Goal: Obtain resource: Download file/media

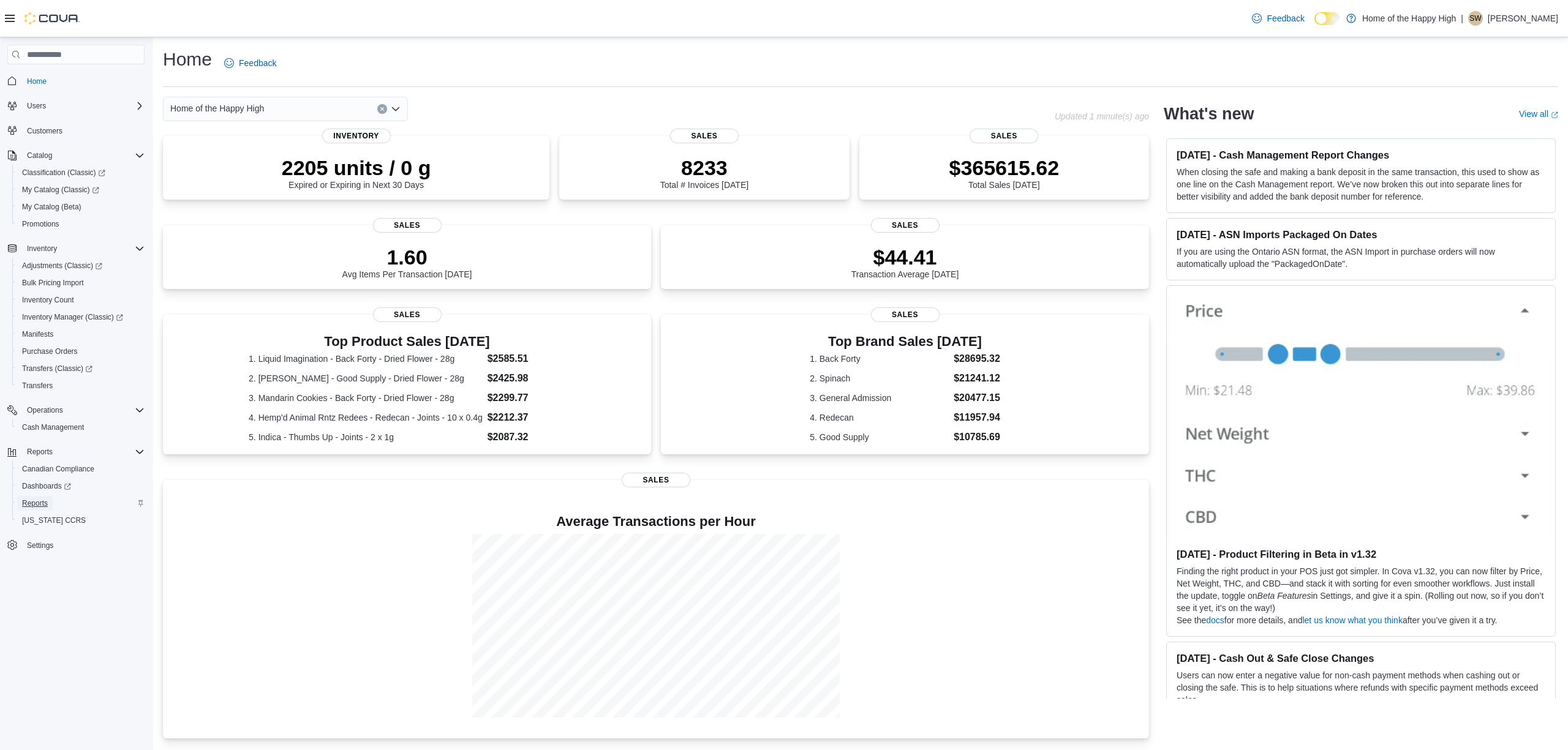
click at [44, 501] on span "Reports" at bounding box center [35, 504] width 26 height 10
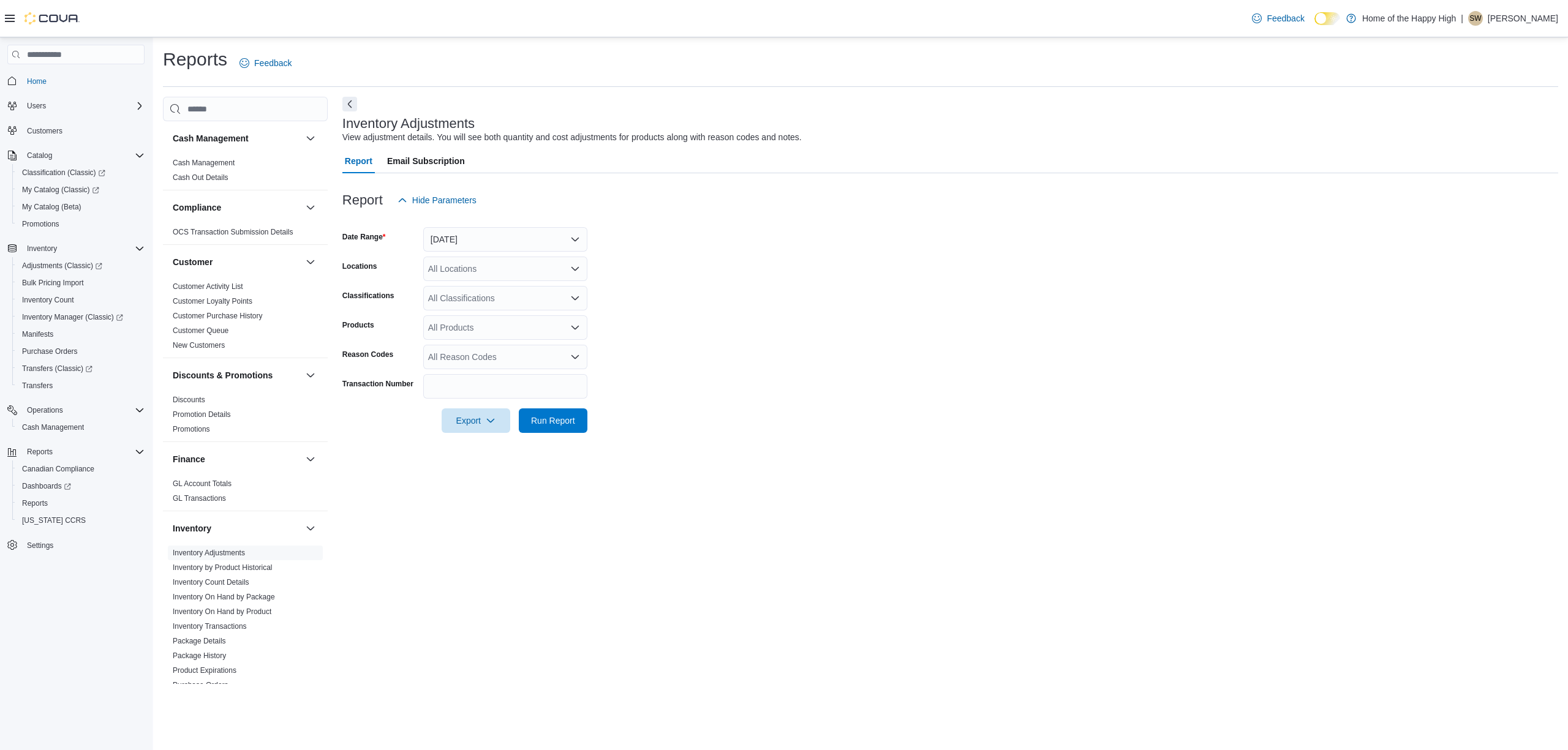
click at [1058, 347] on form "Date Range [DATE] Locations All Locations Classifications All Classifications P…" at bounding box center [950, 323] width 1216 height 220
click at [217, 165] on link "Cash Management" at bounding box center [204, 162] width 62 height 9
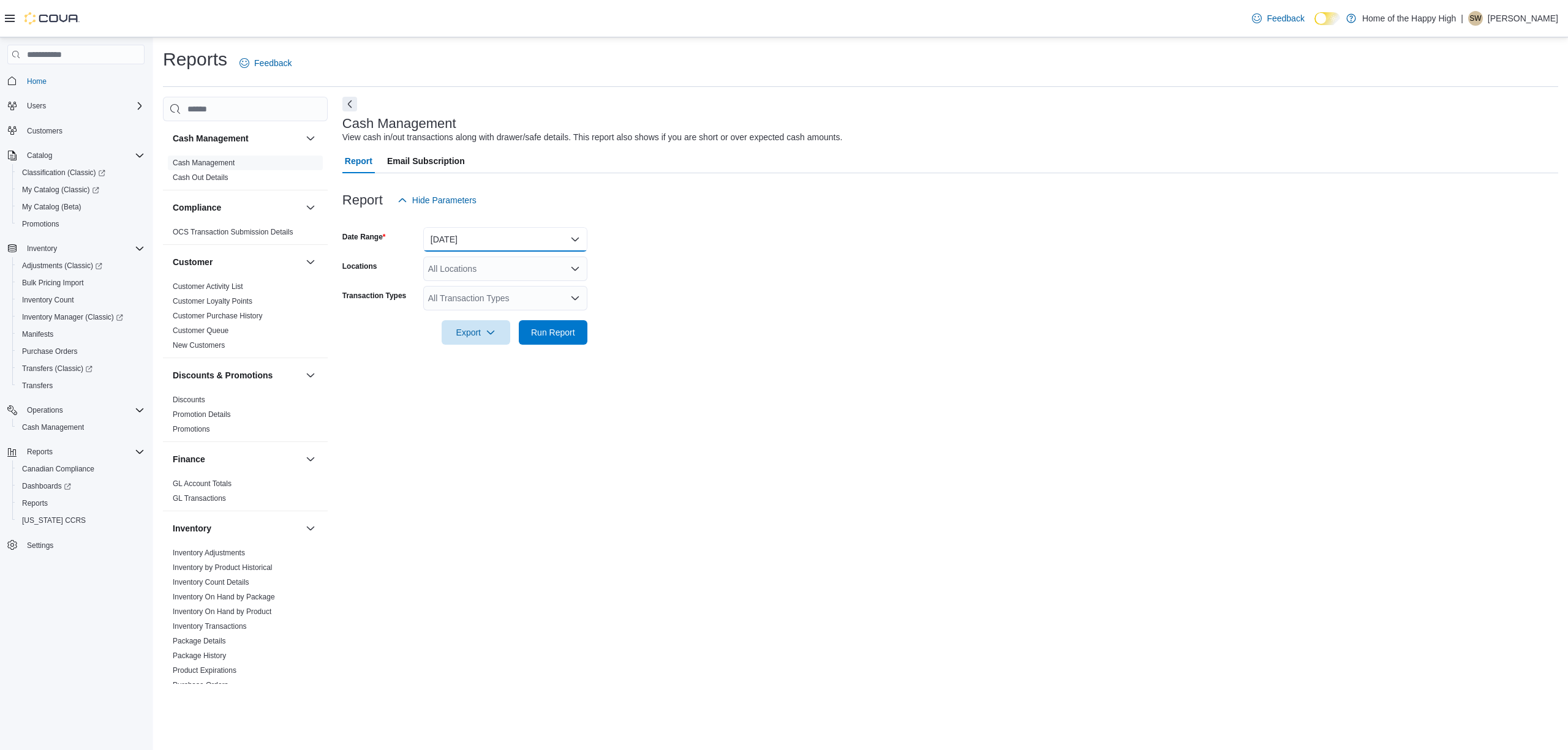
click at [496, 228] on button "Today" at bounding box center [506, 239] width 164 height 24
click at [467, 302] on span "Last Month" at bounding box center [512, 300] width 139 height 14
click at [858, 263] on form "Date Range Last Month Locations All Locations Transaction Types All Transaction…" at bounding box center [950, 278] width 1216 height 132
click at [535, 265] on div "All Locations" at bounding box center [506, 268] width 164 height 24
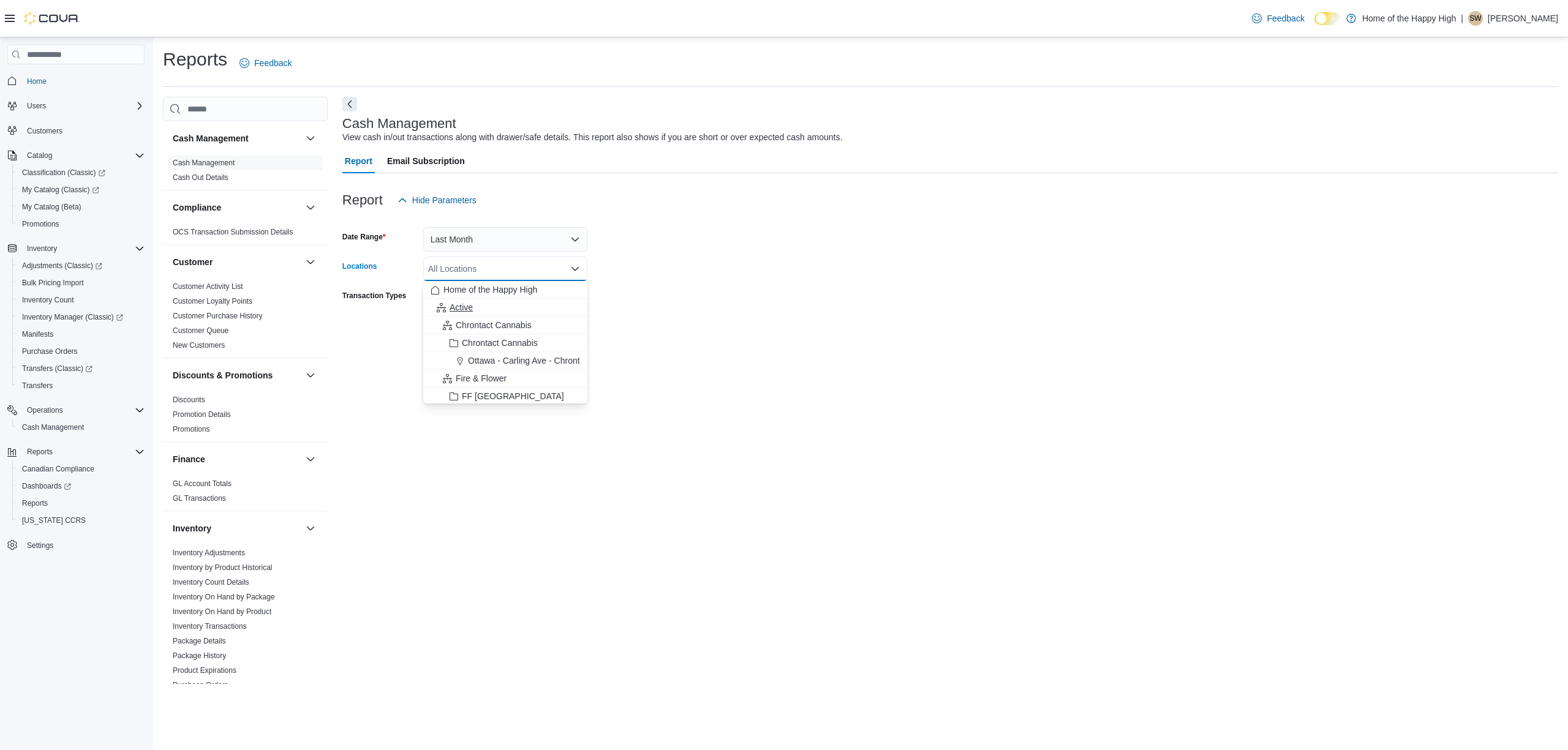
click at [481, 309] on div "Active" at bounding box center [505, 307] width 150 height 13
click at [760, 297] on form "Date Range Last Month Locations Active Combo box. Selected. Active. Press Backs…" at bounding box center [950, 278] width 1216 height 132
drag, startPoint x: 769, startPoint y: 272, endPoint x: 750, endPoint y: 265, distance: 20.2
click at [769, 272] on form "Date Range Last Month Locations Active Transaction Types All Transaction Types …" at bounding box center [950, 278] width 1216 height 132
click at [555, 334] on span "Run Report" at bounding box center [553, 332] width 44 height 13
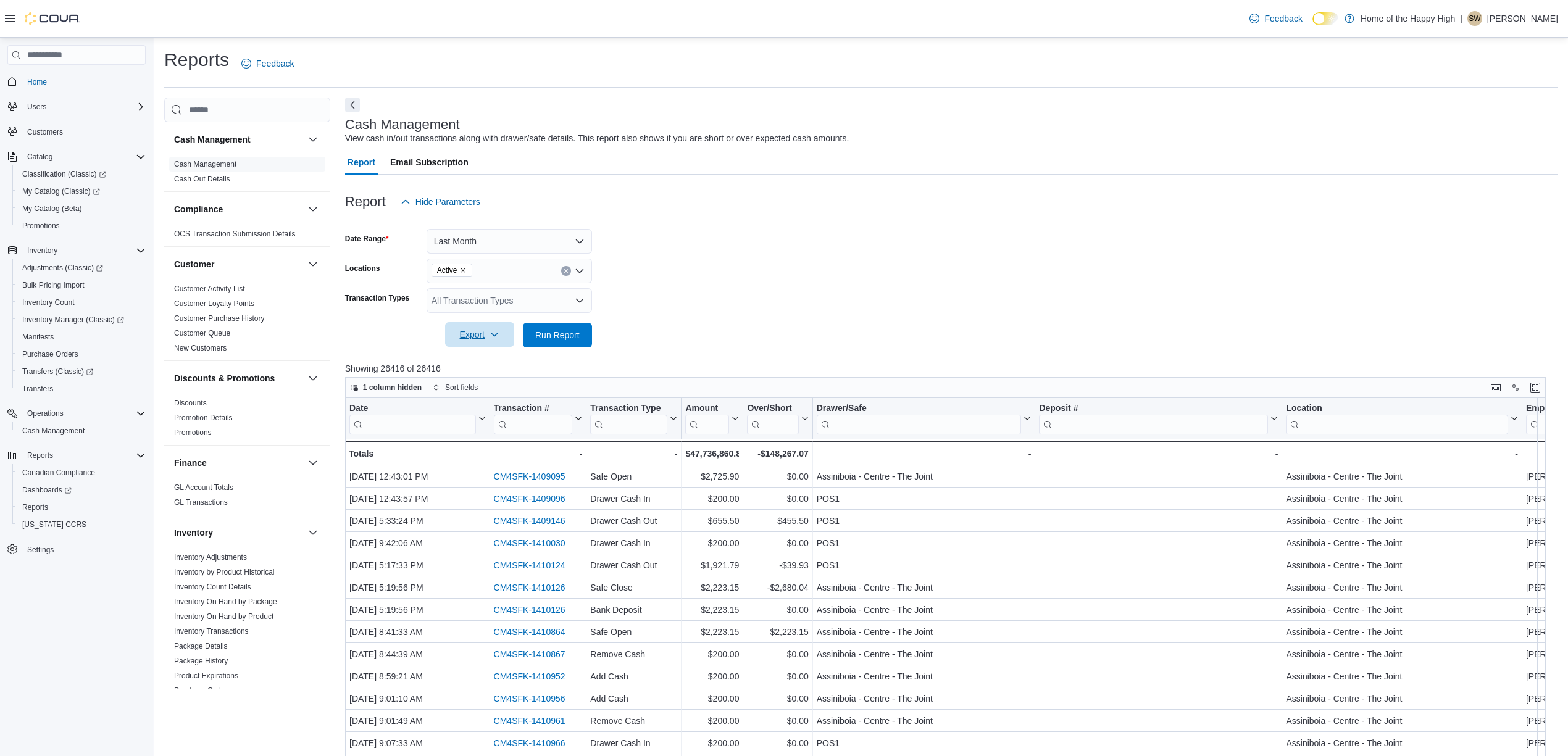
click at [480, 332] on span "Export" at bounding box center [479, 334] width 55 height 24
click at [496, 357] on span "Export to Excel" at bounding box center [481, 359] width 56 height 10
click at [978, 265] on form "Date Range Last Month Locations Active Transaction Types All Transaction Types …" at bounding box center [951, 281] width 1213 height 133
click at [210, 181] on link "Cash Out Details" at bounding box center [203, 178] width 57 height 9
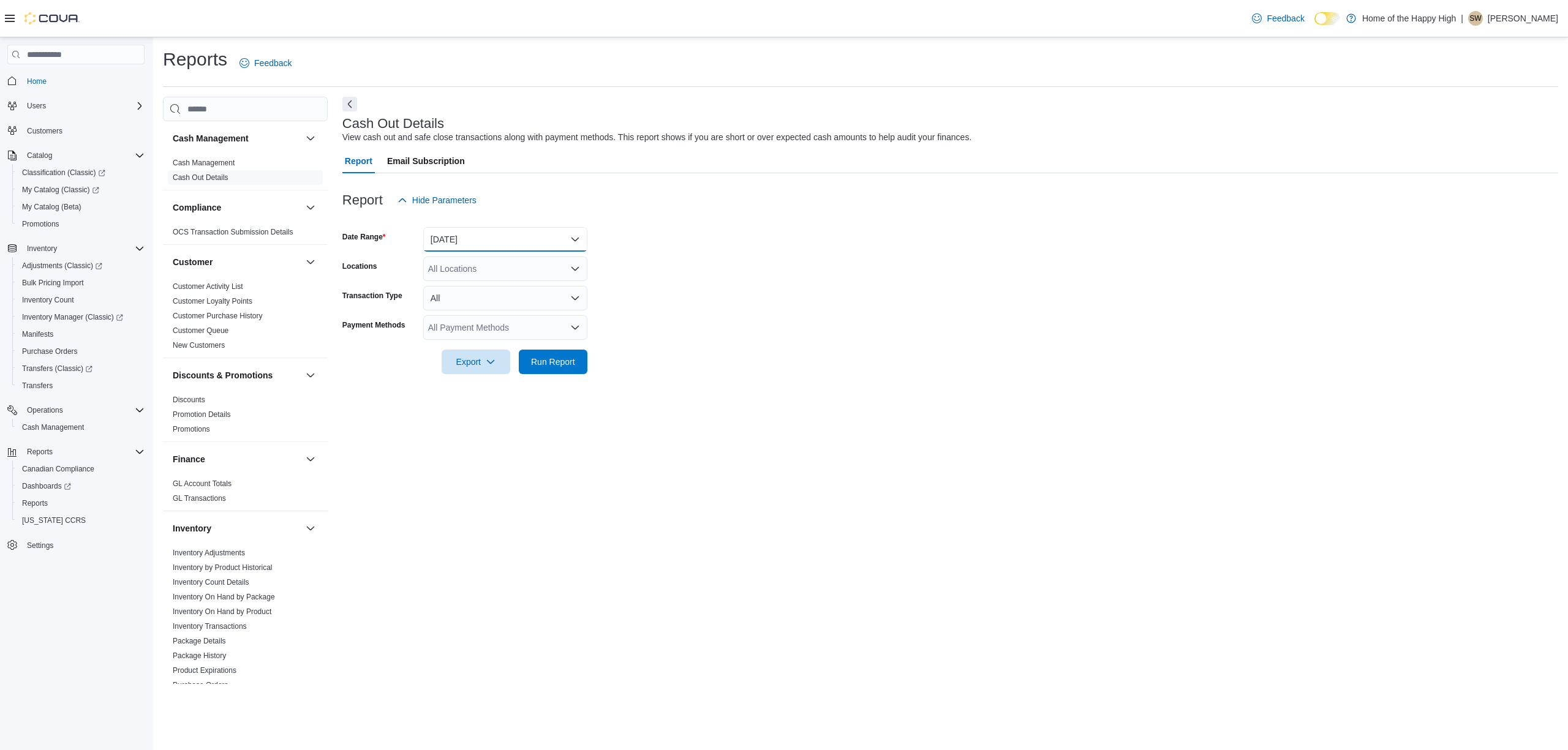
click at [533, 233] on button "Today" at bounding box center [506, 239] width 164 height 24
click at [471, 295] on span "Last Month" at bounding box center [512, 300] width 139 height 14
click at [820, 311] on form "Date Range Last Month Locations All Locations Transaction Type All Payment Meth…" at bounding box center [950, 293] width 1216 height 161
click at [488, 266] on div "All Locations" at bounding box center [506, 268] width 164 height 24
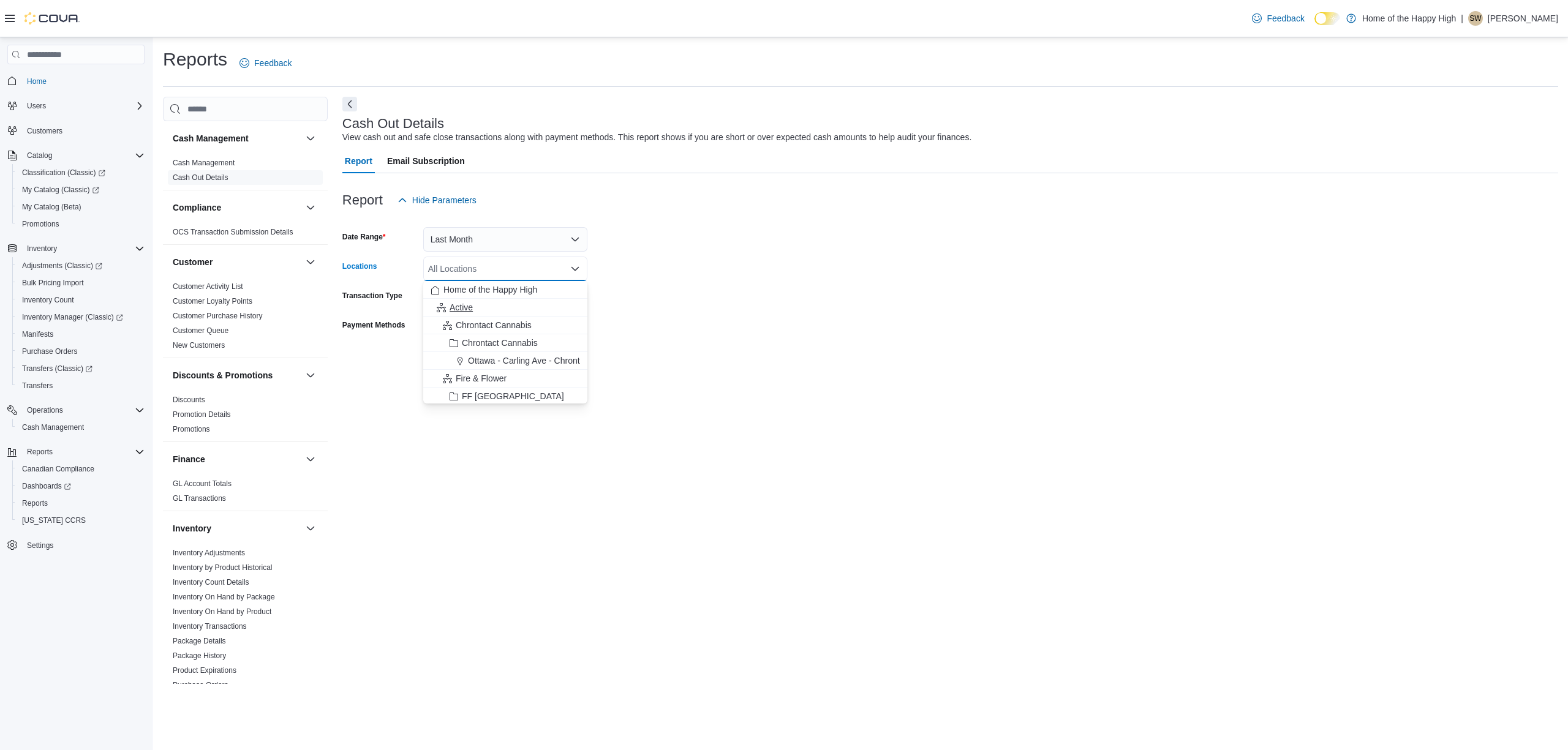
click at [491, 315] on button "Active" at bounding box center [506, 307] width 164 height 17
click at [790, 319] on form "Date Range Last Month Locations Active Transaction Type All Payment Methods All…" at bounding box center [950, 293] width 1216 height 161
click at [489, 363] on icon "button" at bounding box center [490, 361] width 10 height 10
click at [503, 392] on button "Export to Excel" at bounding box center [478, 386] width 70 height 24
click at [860, 437] on div "Cash Out Details View cash out and safe close transactions along with payment m…" at bounding box center [950, 390] width 1216 height 588
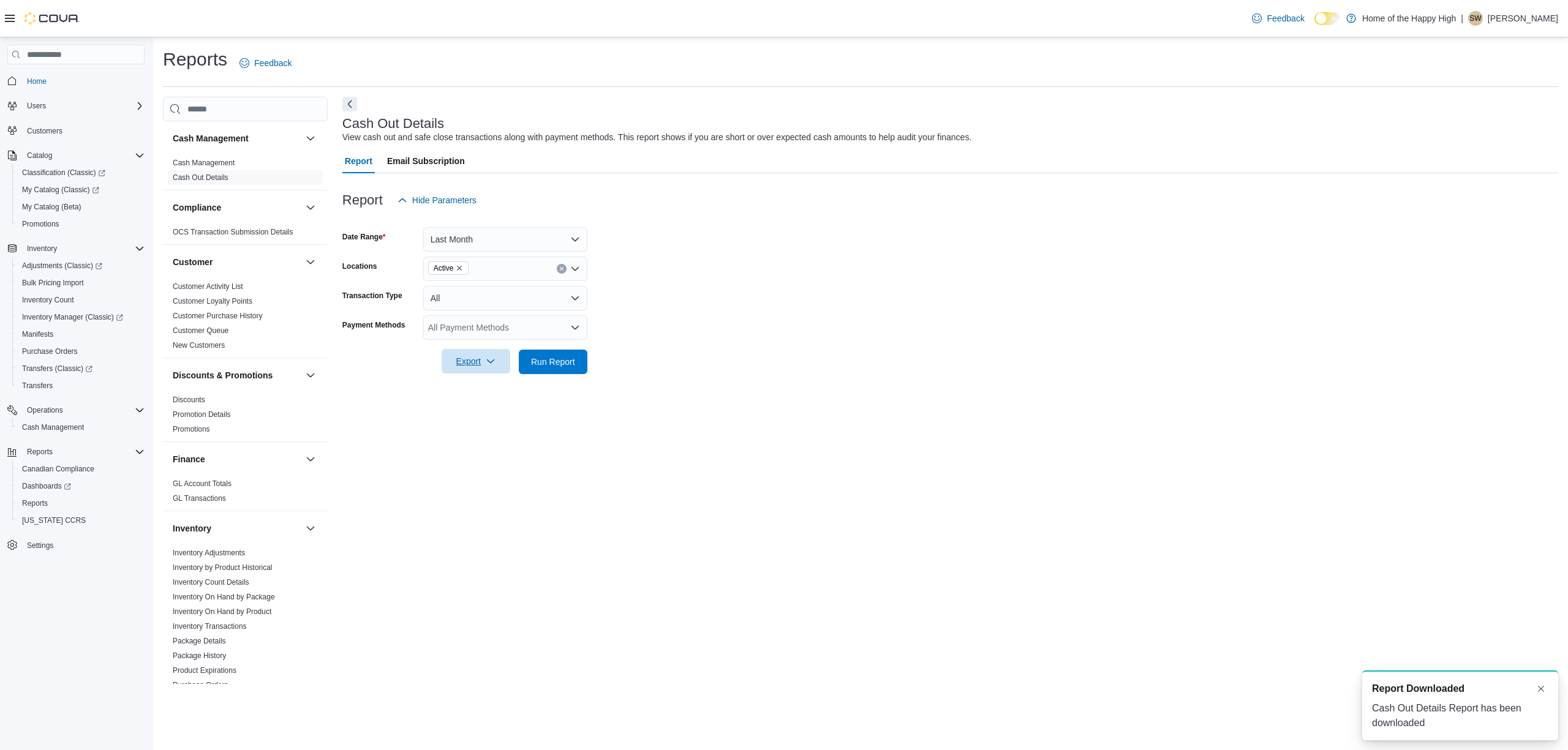
scroll to position [0, 0]
click at [214, 483] on link "GL Account Totals" at bounding box center [202, 483] width 59 height 9
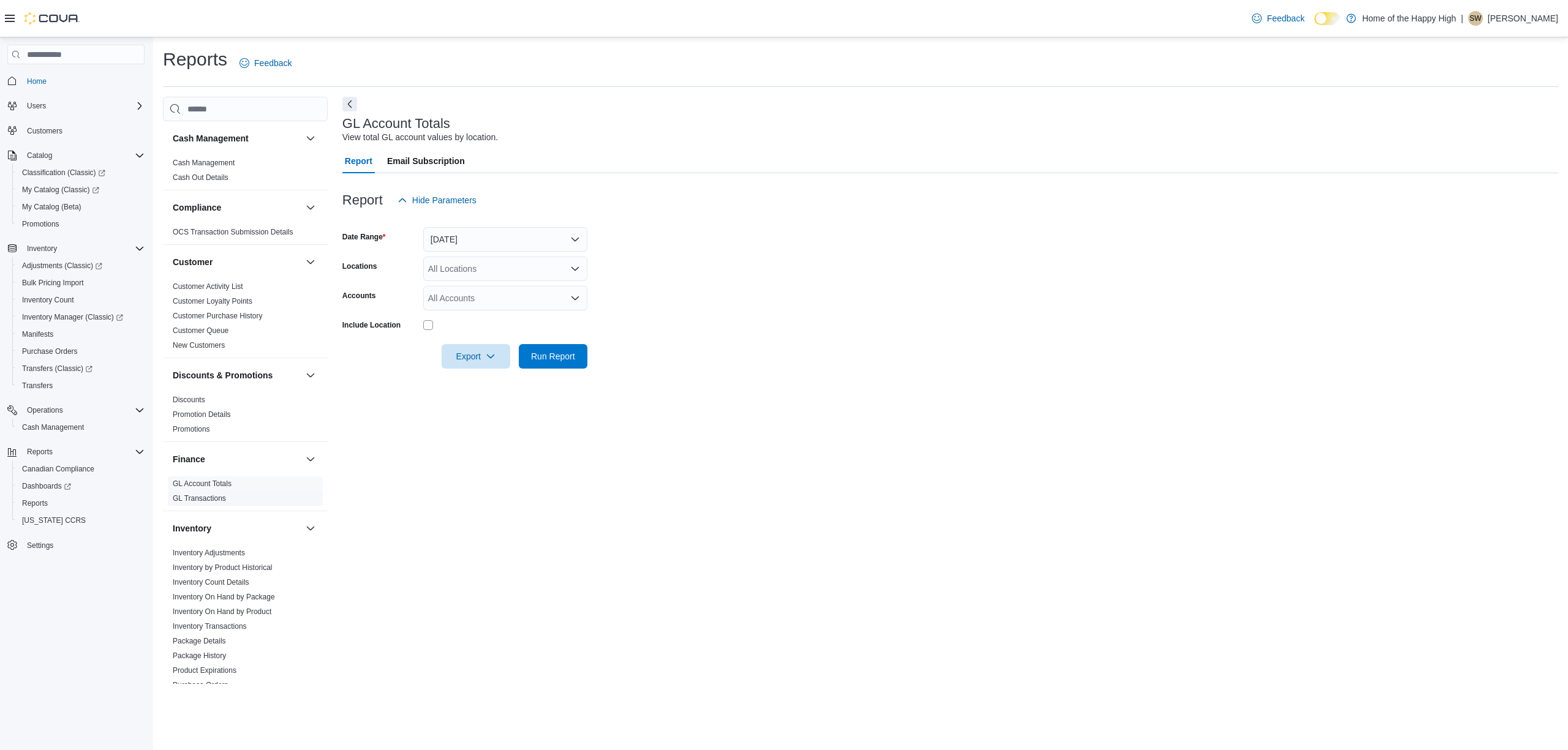
click at [217, 503] on link "GL Transactions" at bounding box center [199, 498] width 53 height 9
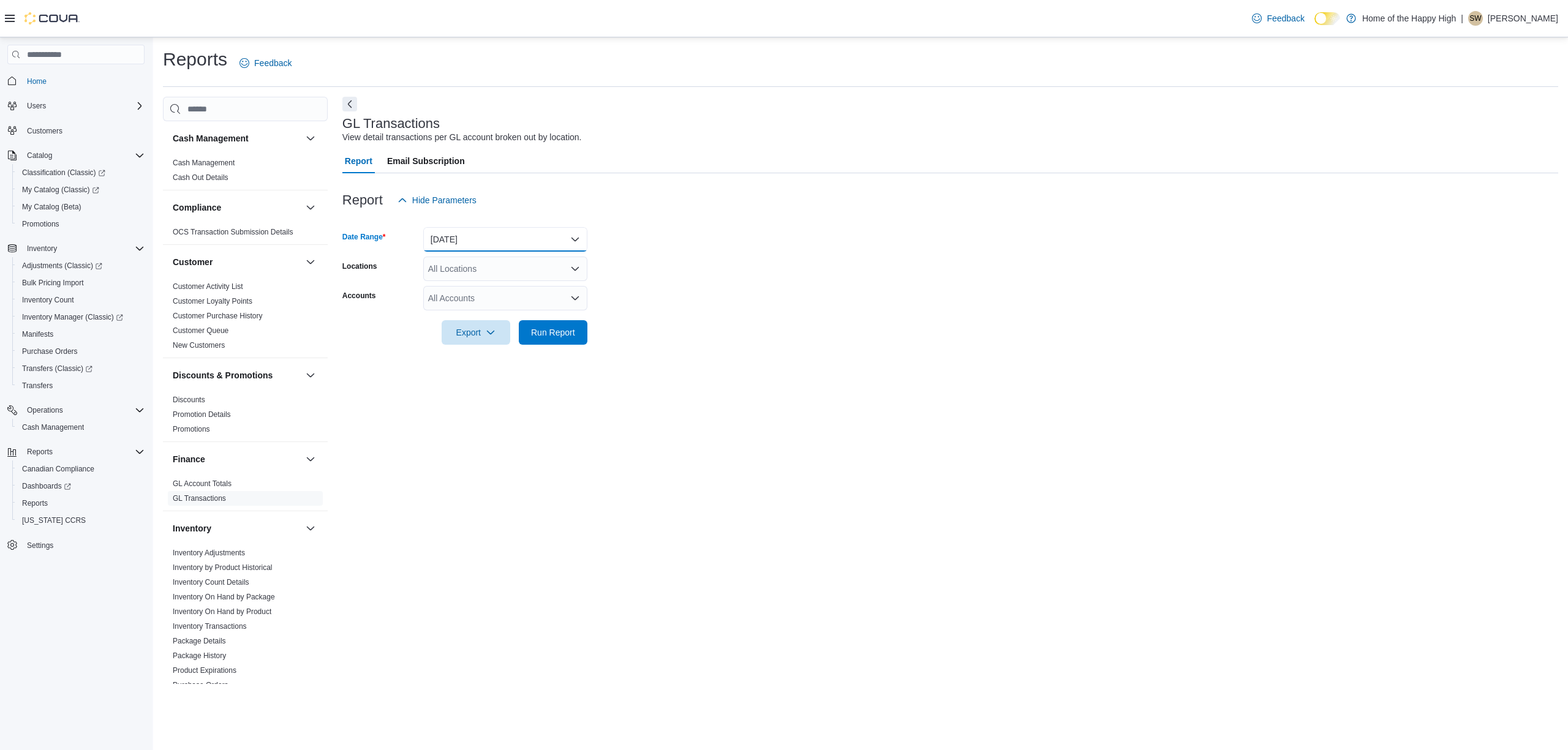
click at [496, 244] on button "Yesterday" at bounding box center [506, 239] width 164 height 24
click at [458, 303] on span "Last Month" at bounding box center [512, 300] width 139 height 14
click at [464, 272] on div "All Locations" at bounding box center [506, 268] width 164 height 24
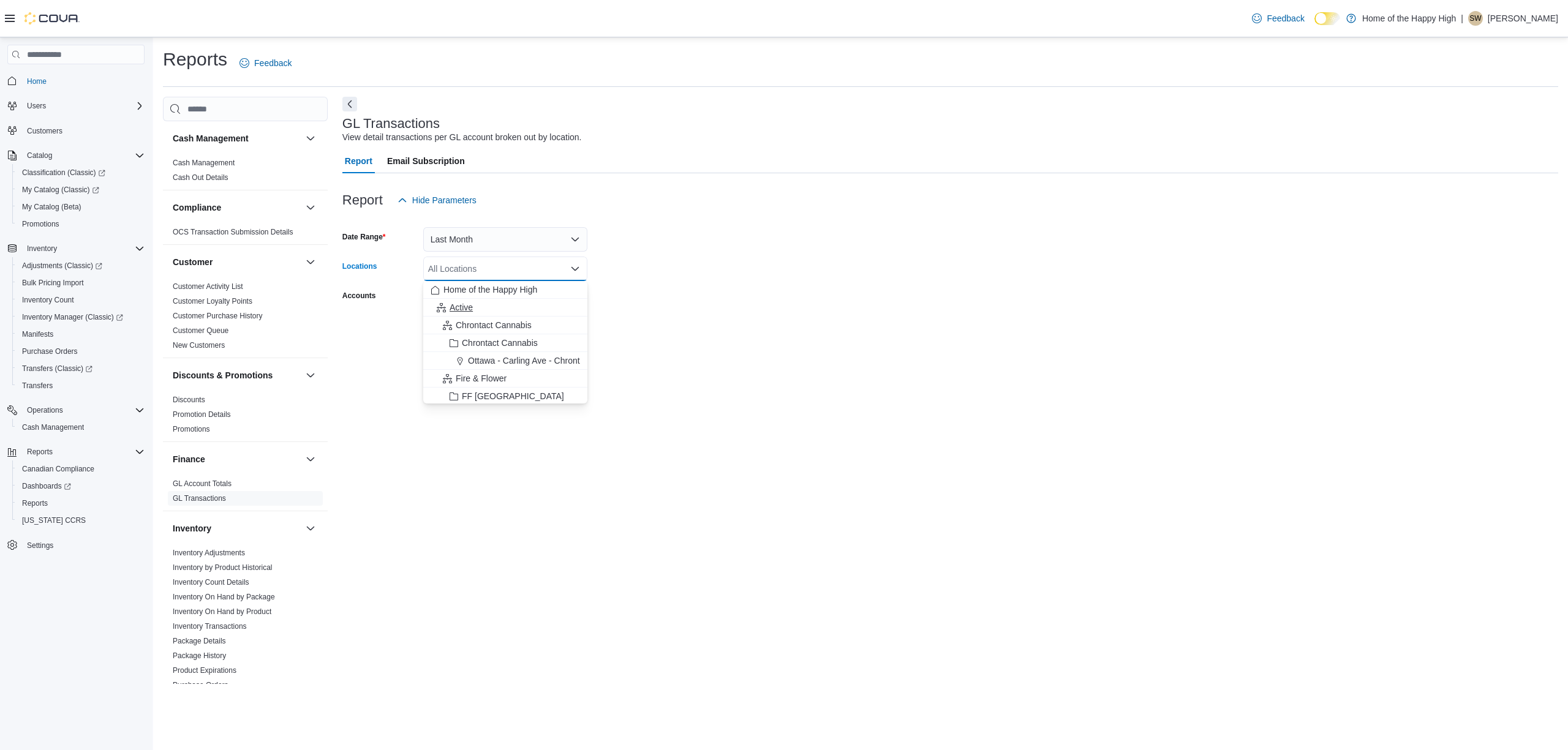
click at [483, 312] on div "Active" at bounding box center [505, 307] width 150 height 13
click at [689, 303] on form "Date Range Last Month Locations Active Combo box. Selected. Active. Press Backs…" at bounding box center [950, 278] width 1216 height 132
click at [486, 333] on icon "button" at bounding box center [490, 332] width 10 height 10
click at [493, 361] on span "Export to Excel" at bounding box center [478, 357] width 55 height 10
drag, startPoint x: 493, startPoint y: 359, endPoint x: 1213, endPoint y: 378, distance: 720.3
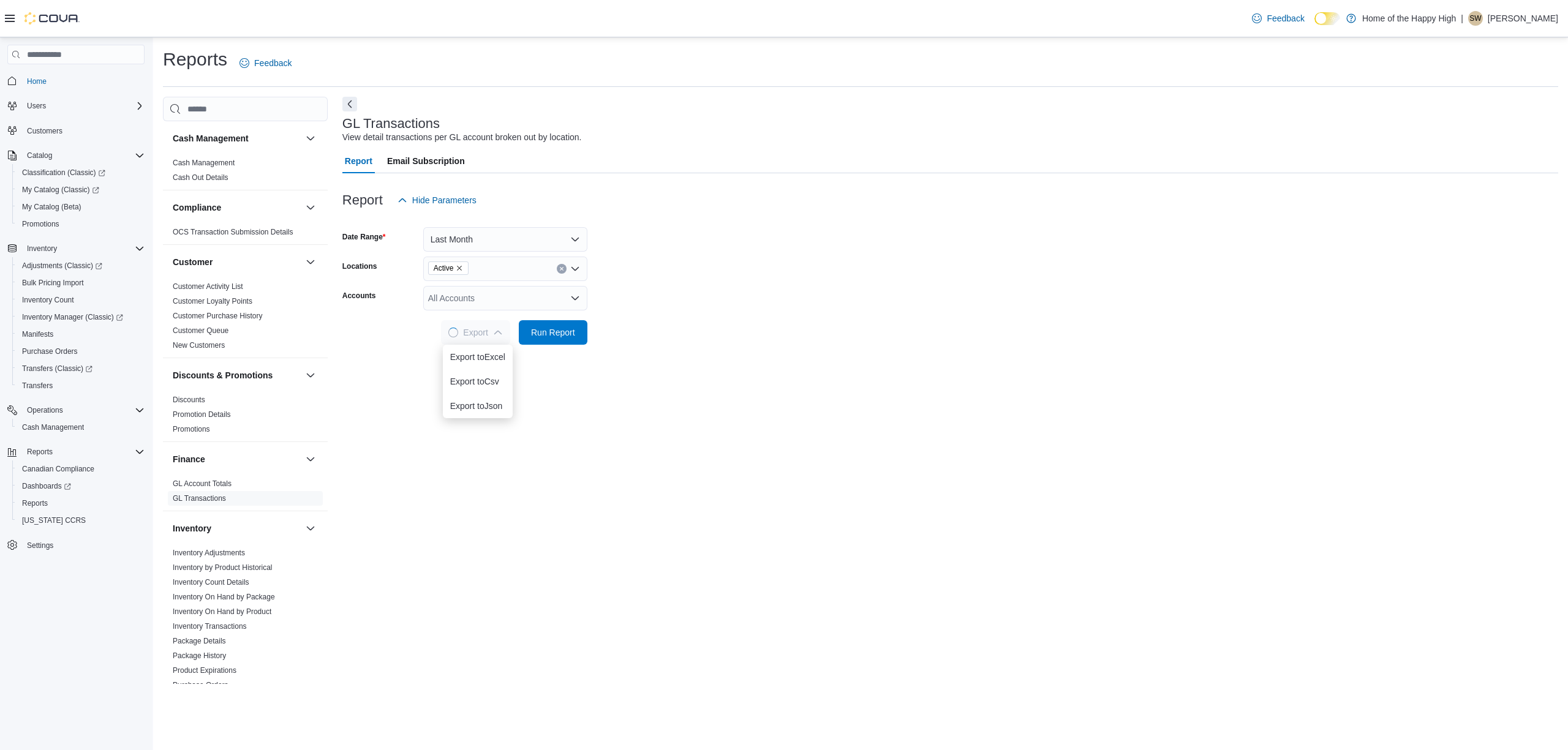
click at [1213, 378] on div "GL Transactions View detail transactions per GL account broken out by location.…" at bounding box center [950, 390] width 1216 height 588
drag, startPoint x: 1164, startPoint y: 354, endPoint x: 1081, endPoint y: 397, distance: 93.5
click at [1164, 354] on div at bounding box center [950, 352] width 1216 height 14
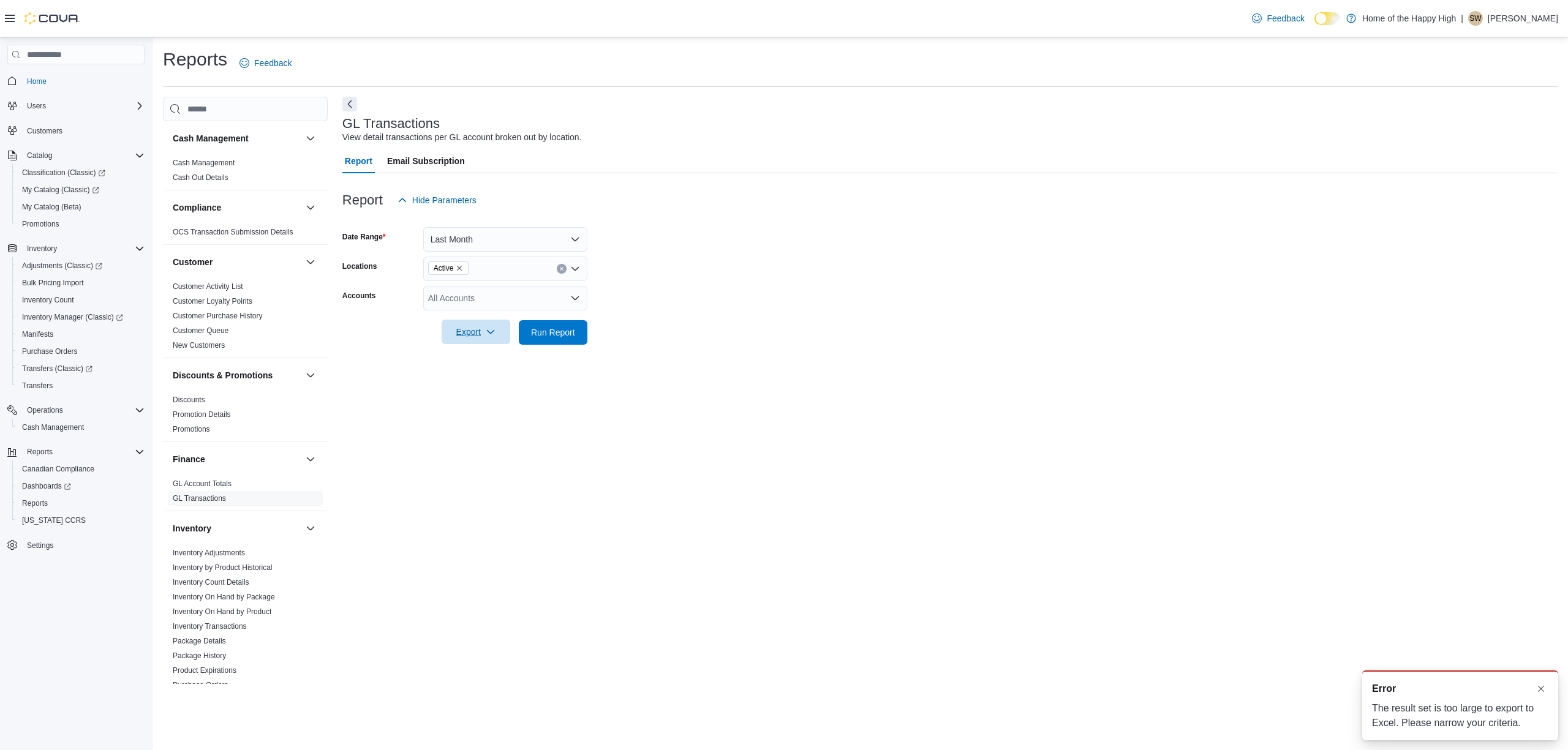
scroll to position [0, 0]
drag, startPoint x: 1028, startPoint y: 375, endPoint x: 865, endPoint y: 348, distance: 165.2
click at [1025, 375] on div "GL Transactions View detail transactions per GL account broken out by location.…" at bounding box center [950, 390] width 1216 height 588
click at [480, 327] on span "Export" at bounding box center [476, 332] width 54 height 24
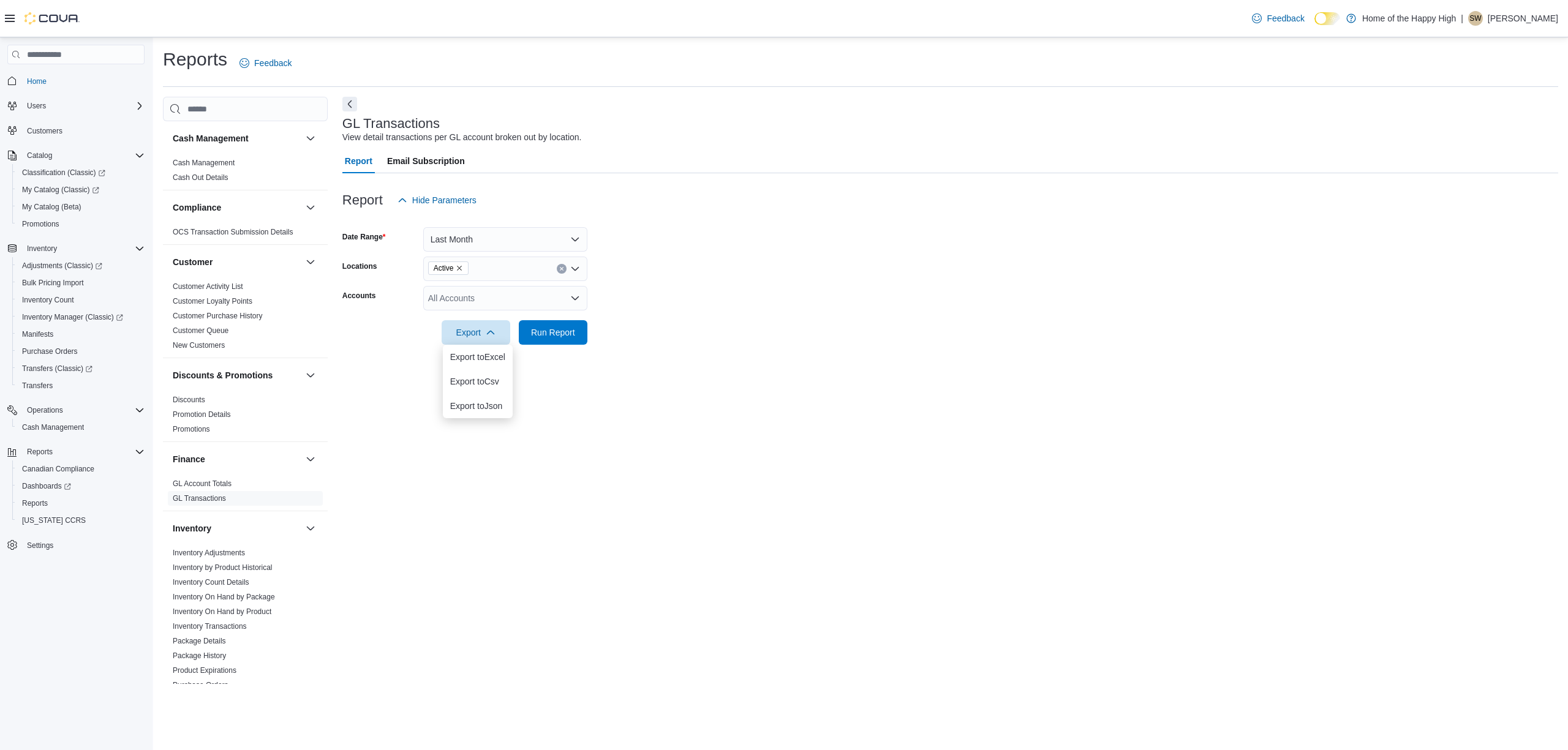
click at [886, 591] on div "GL Transactions View detail transactions per GL account broken out by location.…" at bounding box center [950, 390] width 1216 height 588
click at [481, 298] on div "All Accounts" at bounding box center [506, 298] width 164 height 24
type input "*****"
click at [482, 317] on span "80400: Cash Over/Shortage" at bounding box center [505, 319] width 150 height 13
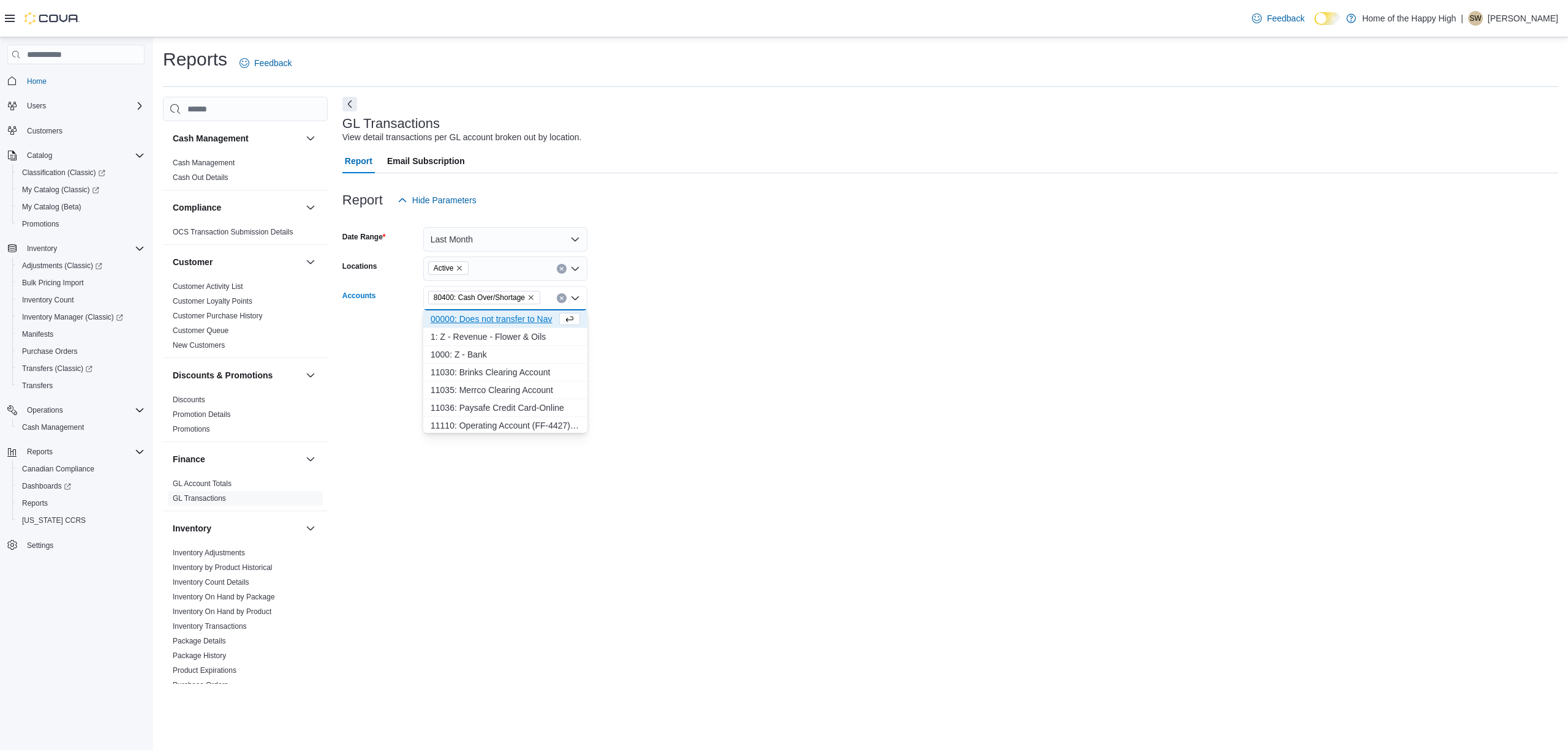
click at [479, 480] on div "GL Transactions View detail transactions per GL account broken out by location.…" at bounding box center [950, 390] width 1216 height 588
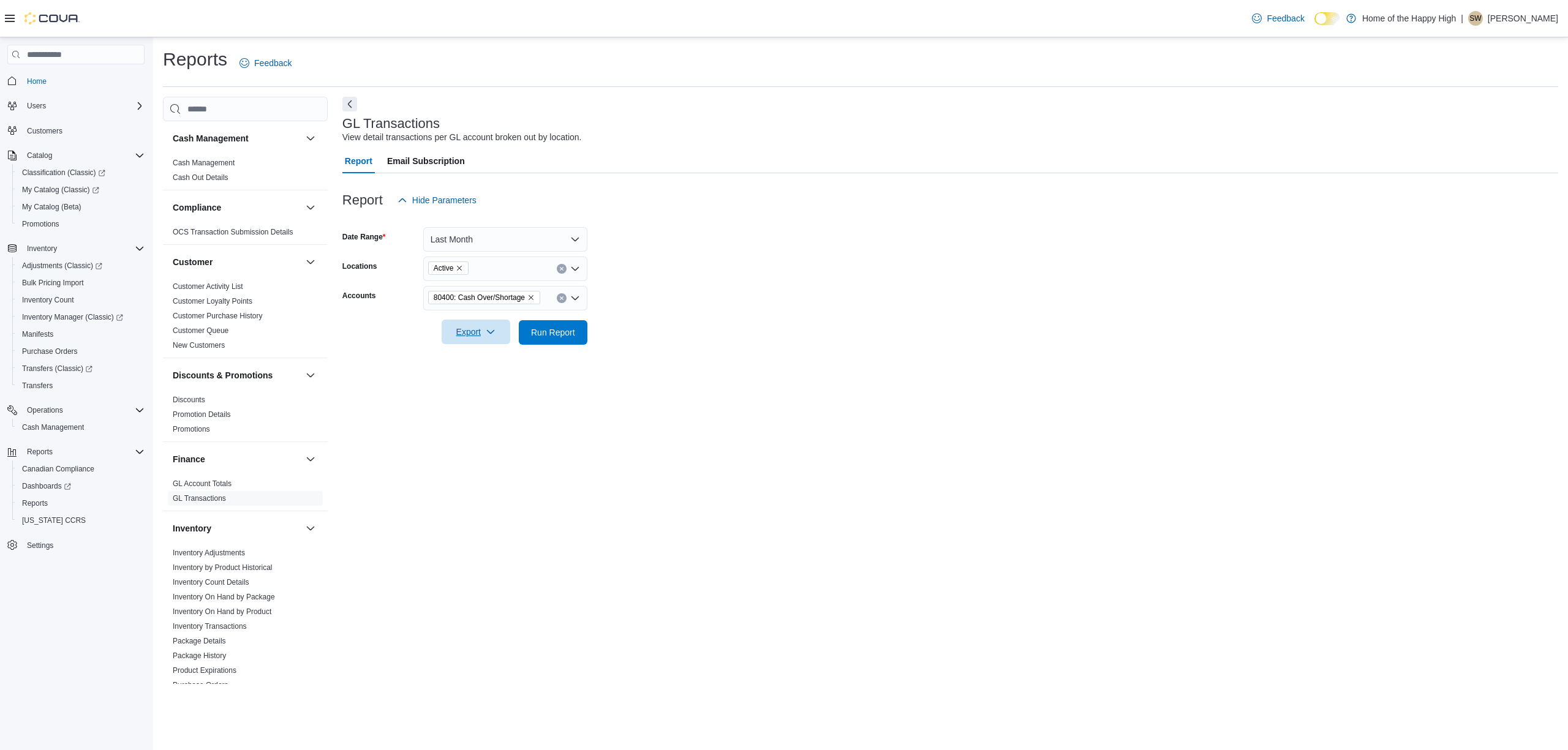
click at [480, 338] on span "Export" at bounding box center [476, 332] width 54 height 24
click at [483, 355] on span "Export to Excel" at bounding box center [478, 357] width 55 height 10
